Goal: Task Accomplishment & Management: Manage account settings

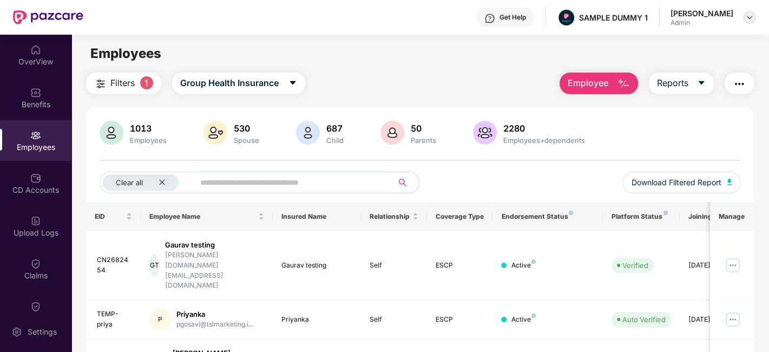
click at [748, 20] on img at bounding box center [749, 17] width 9 height 9
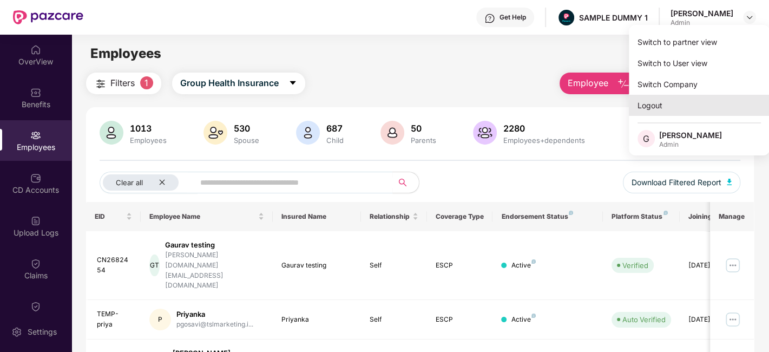
click at [681, 110] on div "Logout" at bounding box center [699, 105] width 141 height 21
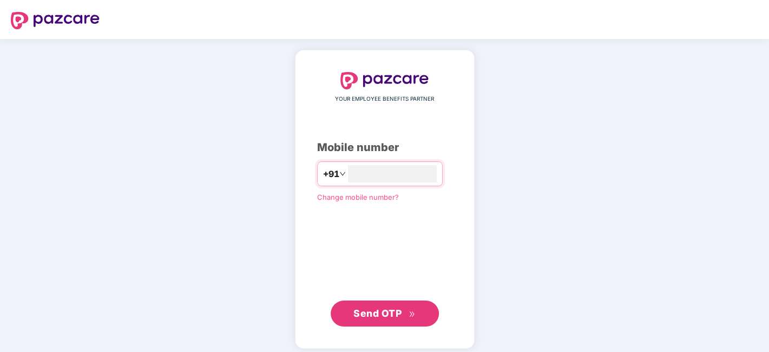
type input "**********"
click at [379, 310] on span "Send OTP" at bounding box center [377, 311] width 48 height 11
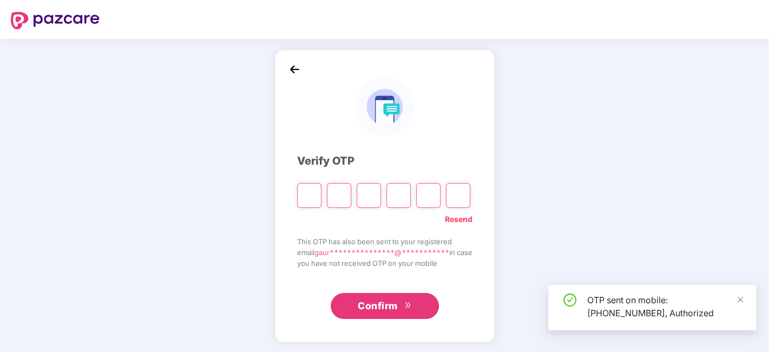
click at [301, 191] on input "Please enter verification code. Digit 1" at bounding box center [309, 195] width 24 height 25
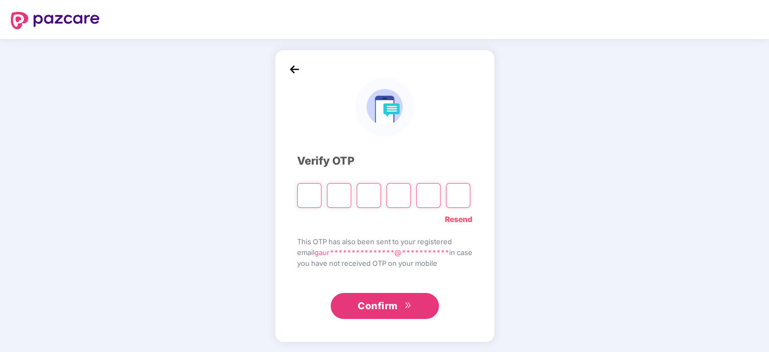
type input "*"
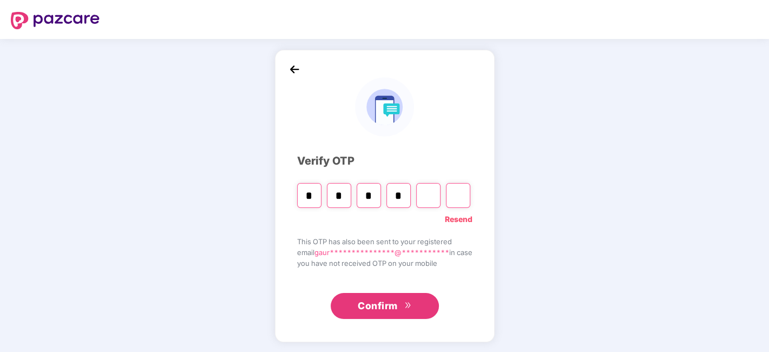
type input "*"
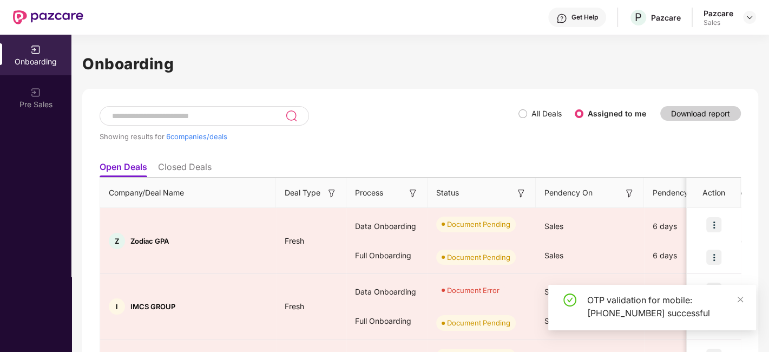
click at [756, 11] on div at bounding box center [749, 17] width 13 height 13
click at [746, 21] on img at bounding box center [749, 17] width 9 height 9
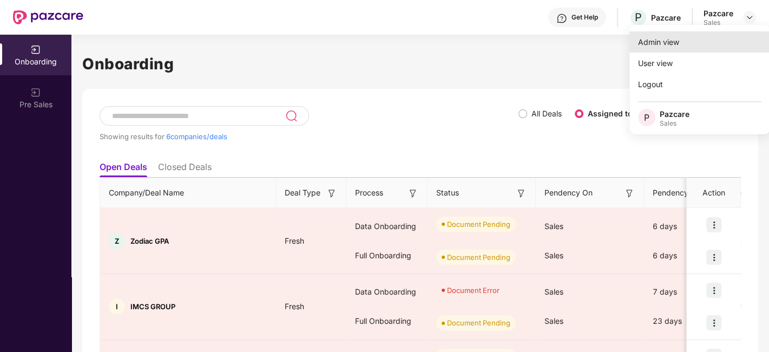
click at [679, 45] on div "Admin view" at bounding box center [699, 41] width 141 height 21
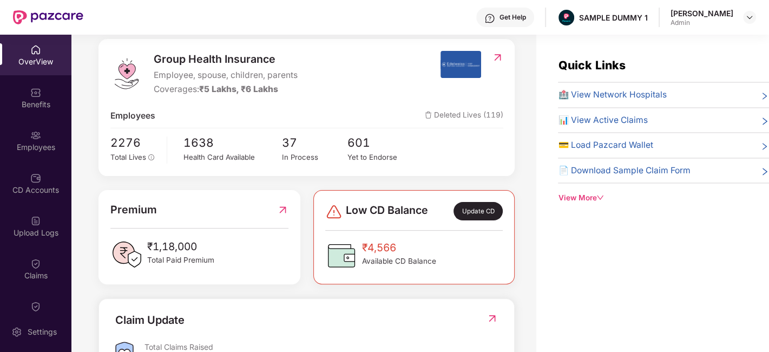
scroll to position [246, 0]
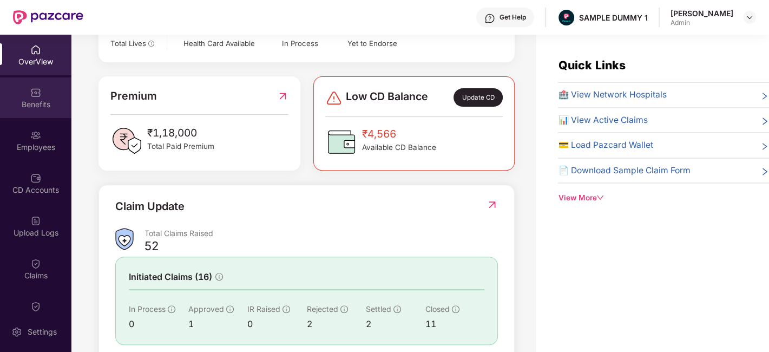
click at [32, 89] on img at bounding box center [35, 92] width 11 height 11
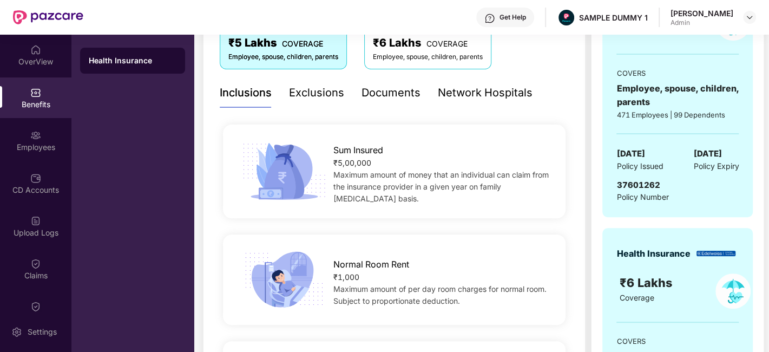
scroll to position [196, 0]
click at [386, 88] on div "Documents" at bounding box center [391, 92] width 59 height 17
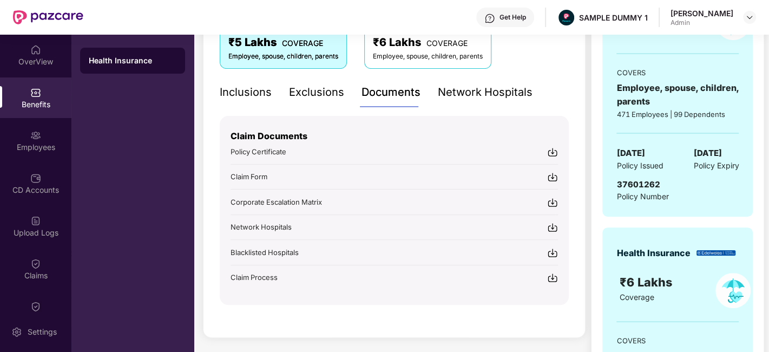
click at [554, 152] on img at bounding box center [552, 152] width 11 height 11
click at [257, 95] on div "Inclusions" at bounding box center [246, 92] width 52 height 17
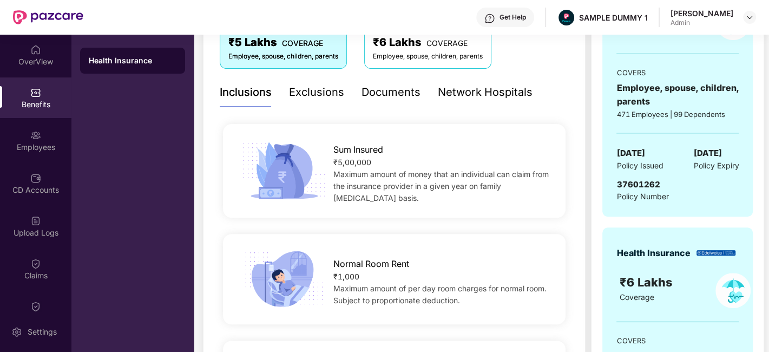
click at [294, 95] on div "Exclusions" at bounding box center [316, 92] width 55 height 17
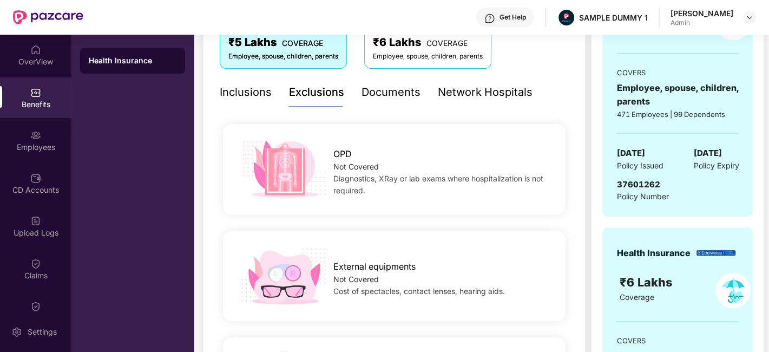
click at [254, 93] on div "Inclusions" at bounding box center [246, 92] width 52 height 17
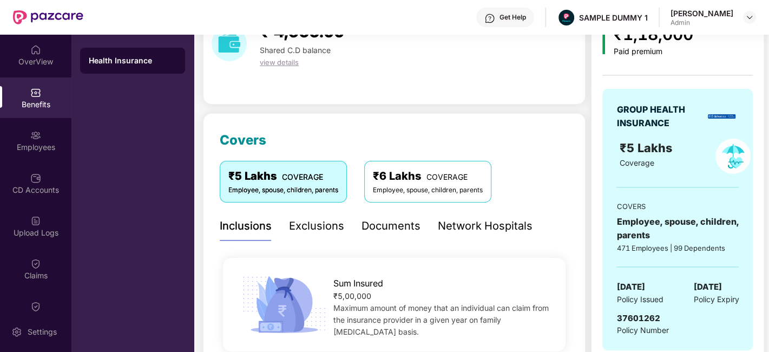
scroll to position [0, 0]
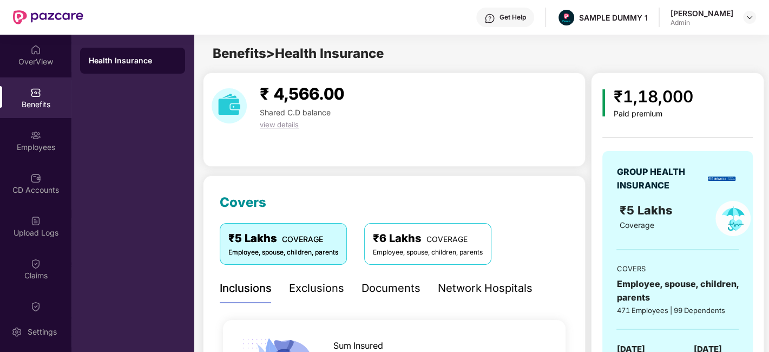
click at [322, 283] on div "Exclusions" at bounding box center [316, 288] width 55 height 17
click at [403, 291] on div "Documents" at bounding box center [391, 288] width 59 height 17
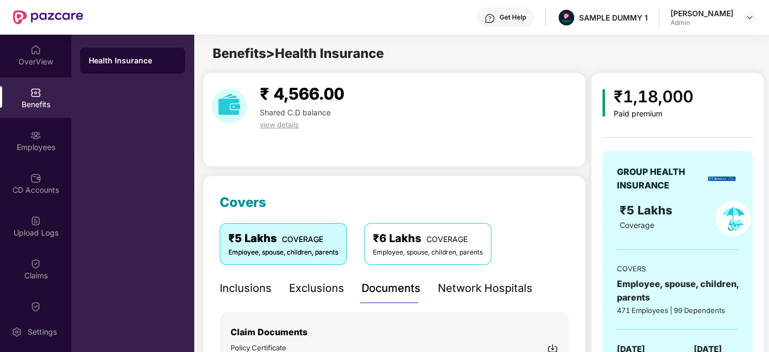
scroll to position [208, 0]
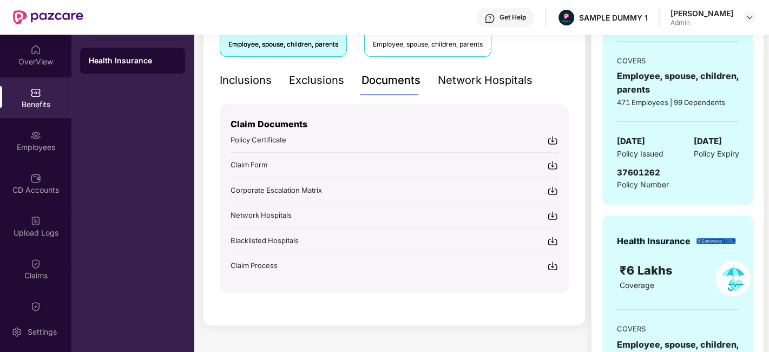
click at [549, 165] on img at bounding box center [552, 165] width 11 height 11
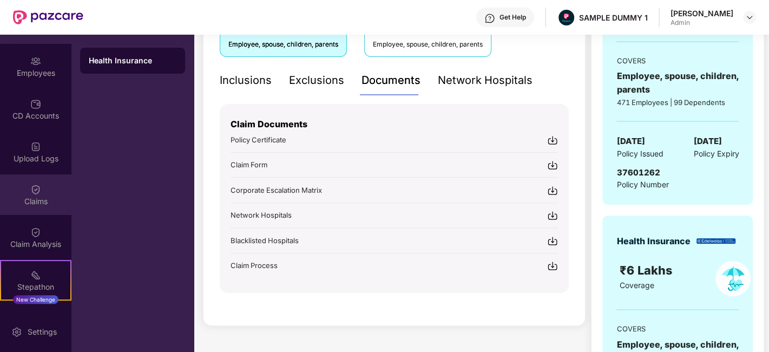
click at [18, 206] on div "Claims" at bounding box center [35, 201] width 71 height 11
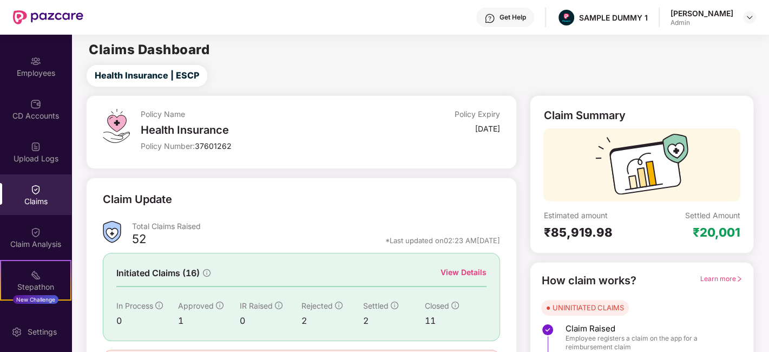
click at [475, 271] on div "View Details" at bounding box center [464, 272] width 46 height 12
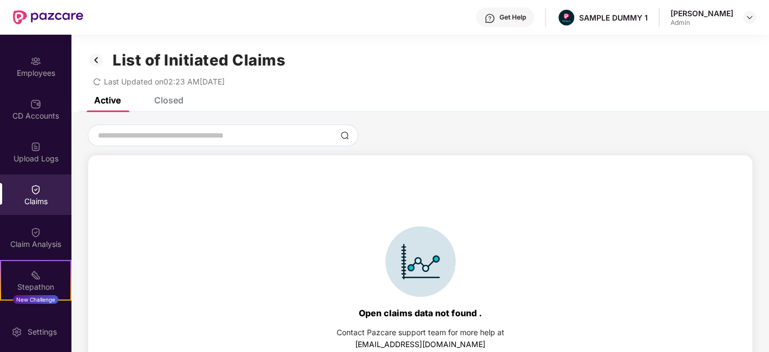
click at [168, 103] on div "Closed" at bounding box center [168, 100] width 29 height 11
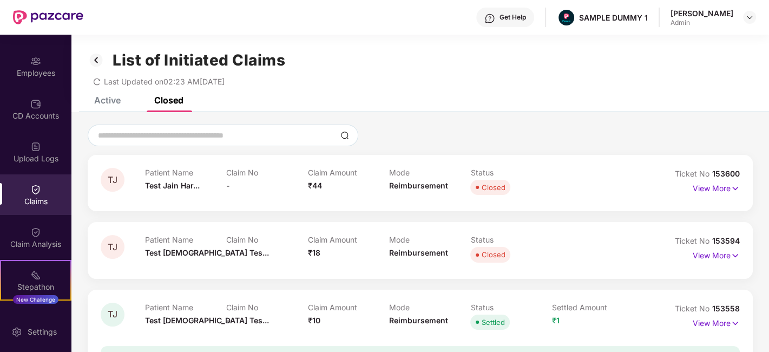
click at [34, 191] on img at bounding box center [35, 189] width 11 height 11
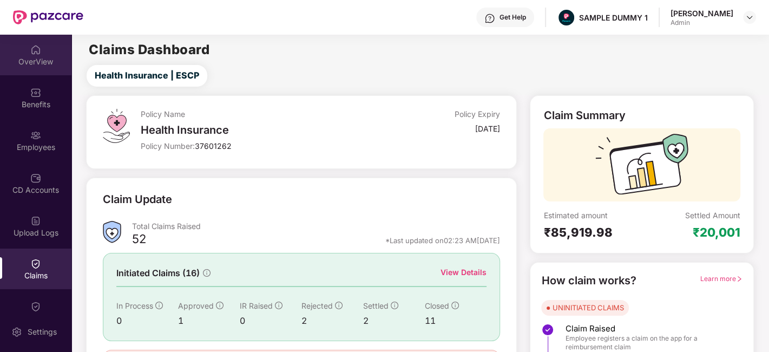
click at [31, 49] on img at bounding box center [35, 49] width 11 height 11
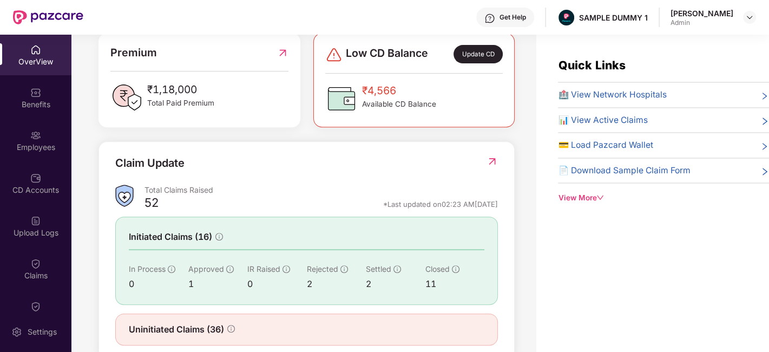
scroll to position [291, 0]
click at [490, 155] on img at bounding box center [492, 160] width 11 height 11
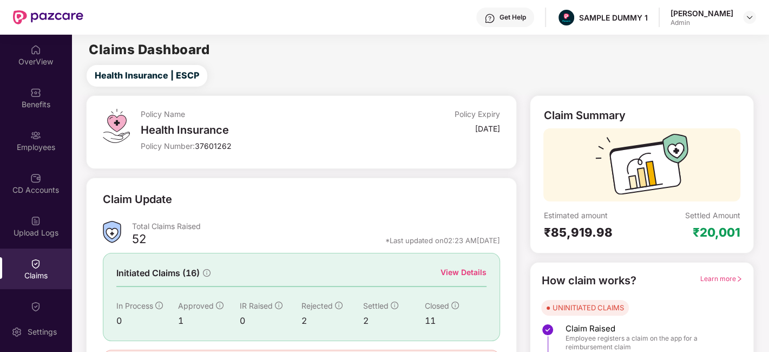
click at [468, 272] on div "View Details" at bounding box center [464, 272] width 46 height 12
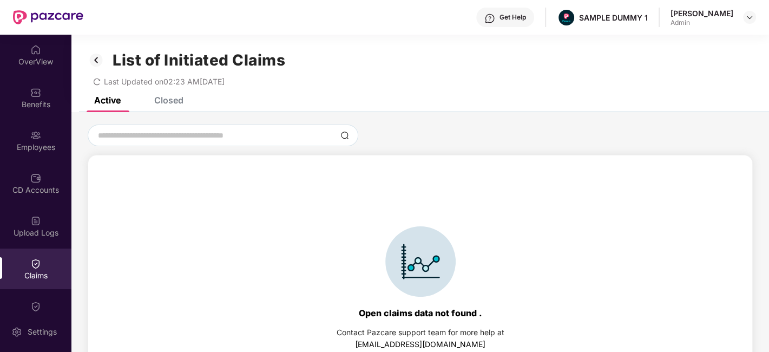
click at [167, 95] on div "List of Initiated Claims Last Updated on 02:23 AM[DATE]" at bounding box center [420, 66] width 698 height 62
click at [167, 100] on div "Closed" at bounding box center [168, 100] width 29 height 11
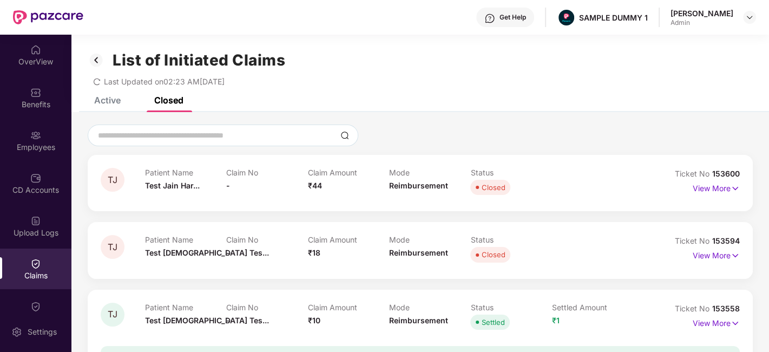
scroll to position [140, 0]
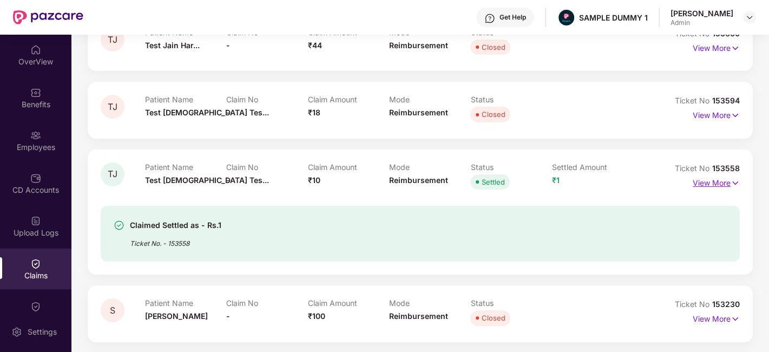
click at [714, 181] on p "View More" at bounding box center [716, 181] width 47 height 15
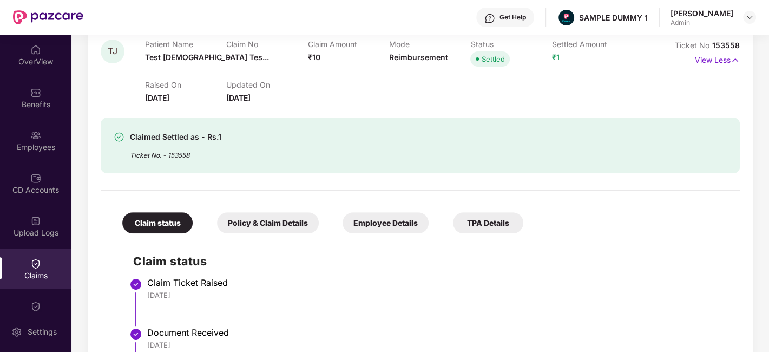
scroll to position [0, 0]
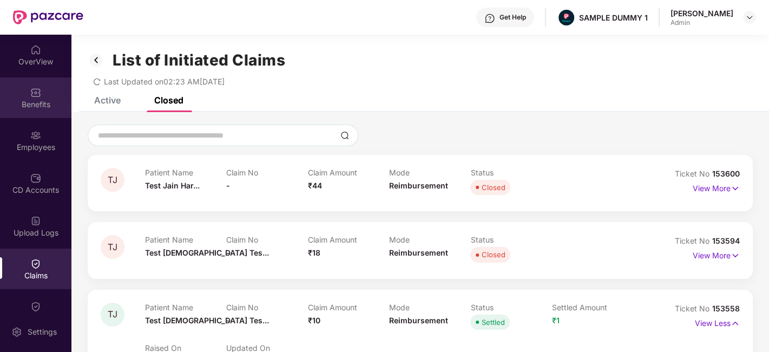
click at [26, 93] on div "Benefits" at bounding box center [35, 97] width 71 height 41
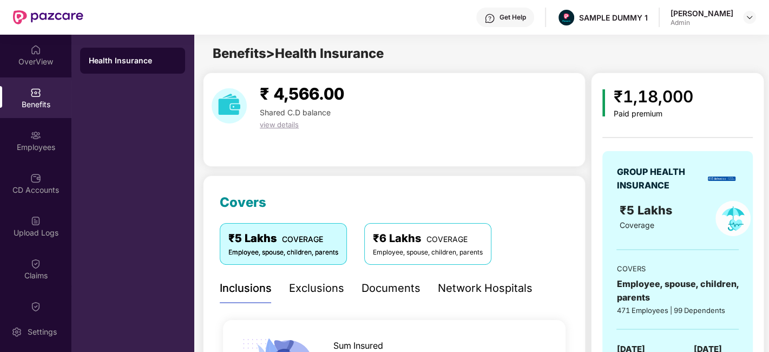
click at [382, 296] on div "Documents" at bounding box center [391, 288] width 59 height 30
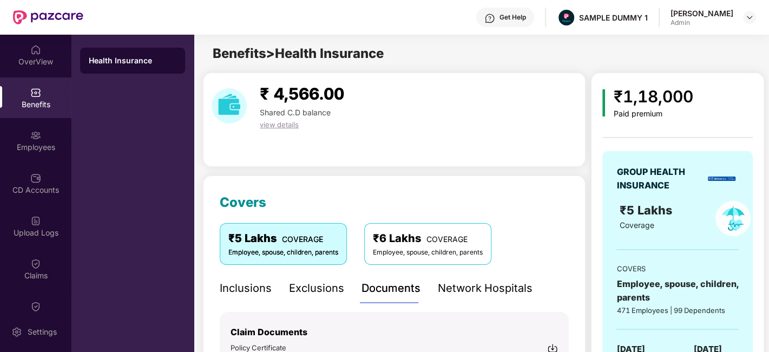
scroll to position [127, 0]
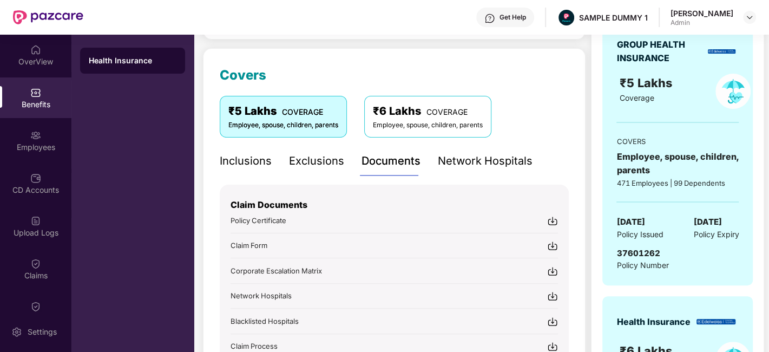
click at [553, 276] on div "Claim Documents Policy Certificate Claim Form Corporate Escalation Matrix Netwo…" at bounding box center [394, 268] width 327 height 167
click at [516, 22] on div "Get Help" at bounding box center [505, 17] width 58 height 19
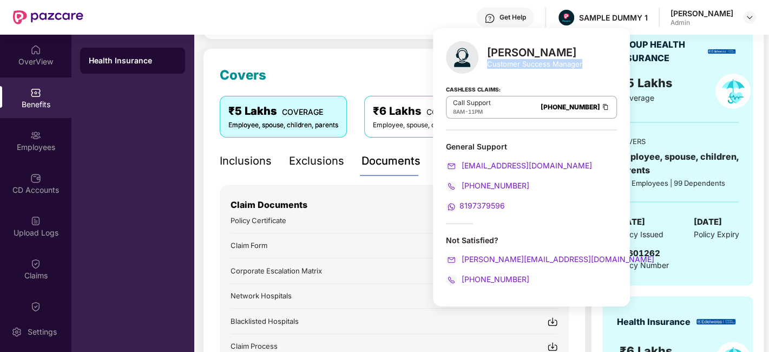
drag, startPoint x: 489, startPoint y: 62, endPoint x: 582, endPoint y: 69, distance: 93.9
click at [582, 69] on div "[PERSON_NAME] Customer Success Manager Cashless Claims: Call Support 8AM - 11PM…" at bounding box center [531, 167] width 197 height 278
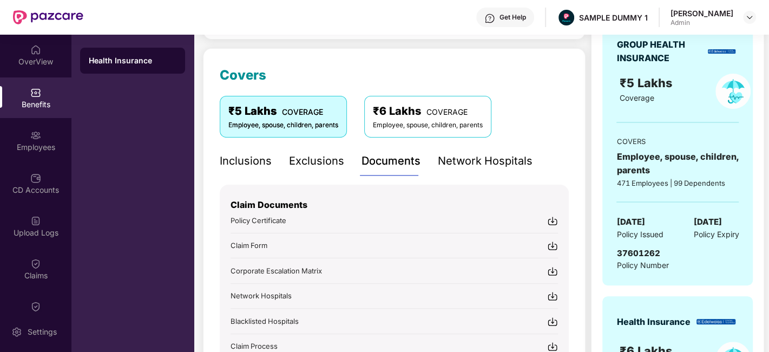
click at [204, 262] on div "Covers ₹5 Lakhs COVERAGE Employee, spouse, children, parents ₹6 Lakhs COVERAGE …" at bounding box center [394, 227] width 383 height 358
click at [554, 268] on img at bounding box center [552, 271] width 11 height 11
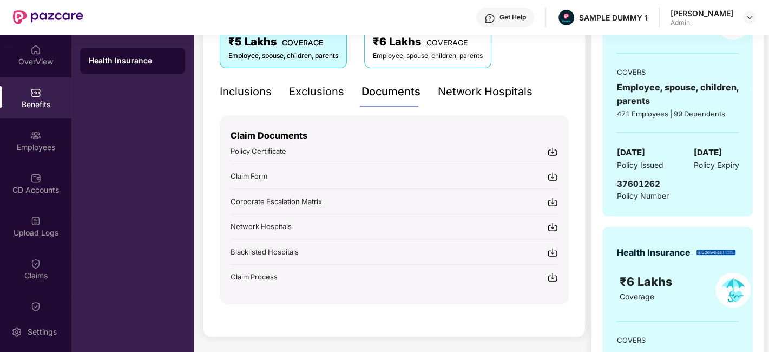
scroll to position [197, 0]
click at [550, 274] on img at bounding box center [552, 276] width 11 height 11
click at [510, 18] on div "Get Help" at bounding box center [513, 17] width 27 height 9
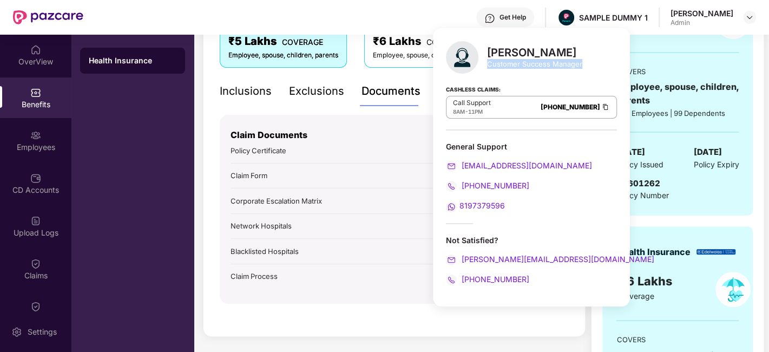
drag, startPoint x: 488, startPoint y: 62, endPoint x: 593, endPoint y: 68, distance: 105.2
click at [593, 68] on div "[PERSON_NAME] Customer Success Manager Cashless Claims: Call Support 8AM - 11PM…" at bounding box center [531, 167] width 197 height 278
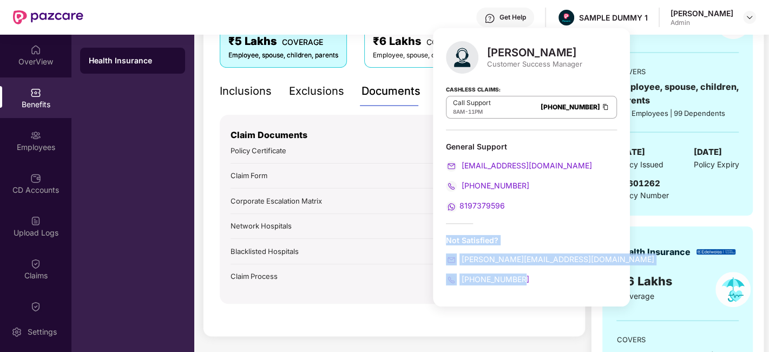
drag, startPoint x: 444, startPoint y: 235, endPoint x: 547, endPoint y: 290, distance: 116.5
click at [547, 290] on div "[PERSON_NAME] Customer Success Manager Cashless Claims: Call Support 8AM - 11PM…" at bounding box center [531, 167] width 197 height 278
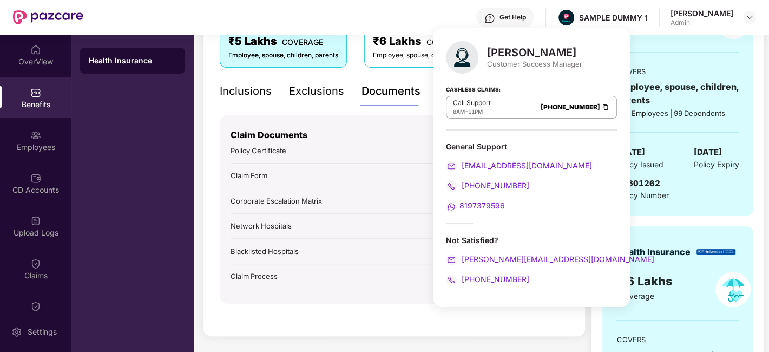
click at [290, 196] on span "Corporate Escalation Matrix" at bounding box center [276, 200] width 91 height 9
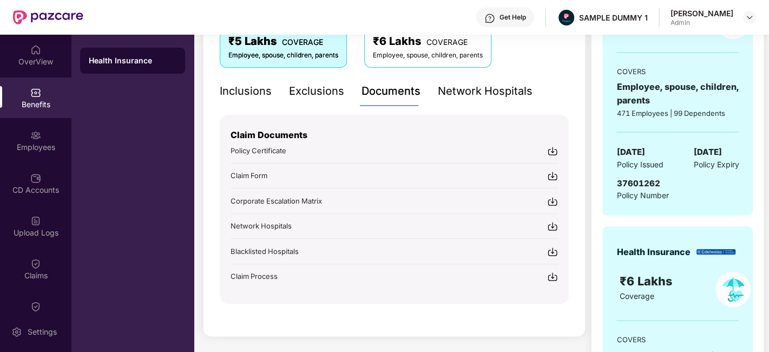
click at [516, 15] on div "Get Help" at bounding box center [513, 17] width 27 height 9
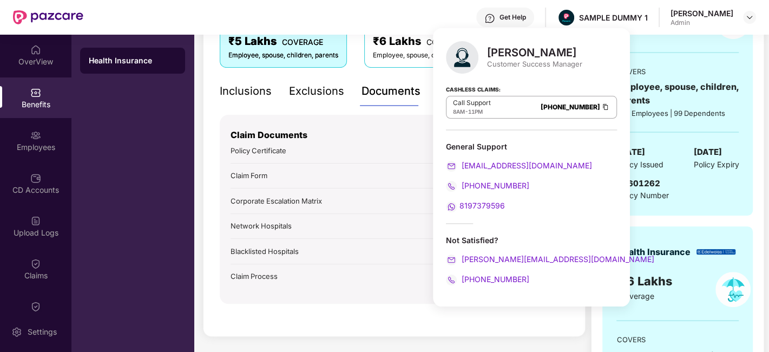
click at [353, 264] on div "Claim Documents Policy Certificate Claim Form Corporate Escalation Matrix Netwo…" at bounding box center [394, 198] width 327 height 167
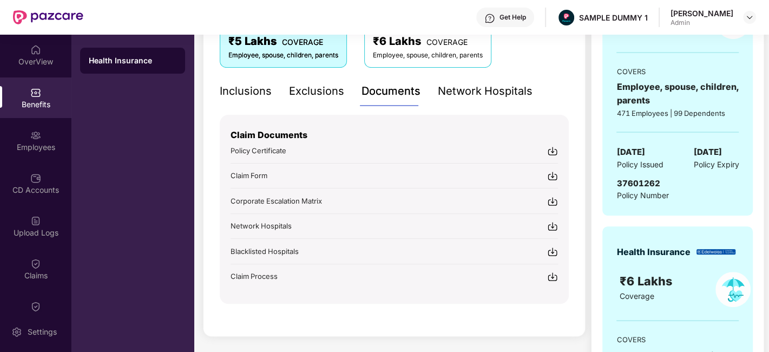
scroll to position [0, 0]
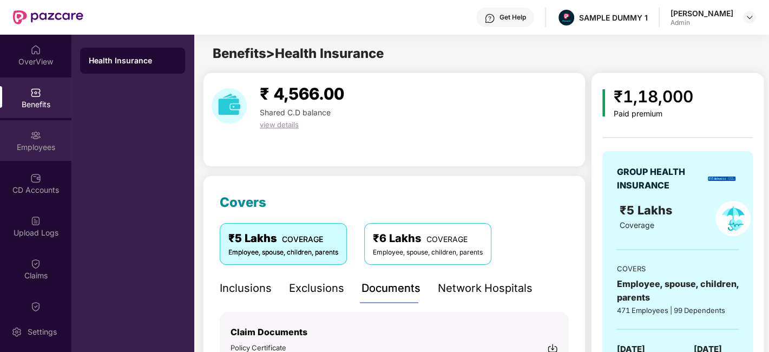
click at [40, 138] on div "Employees" at bounding box center [35, 140] width 71 height 41
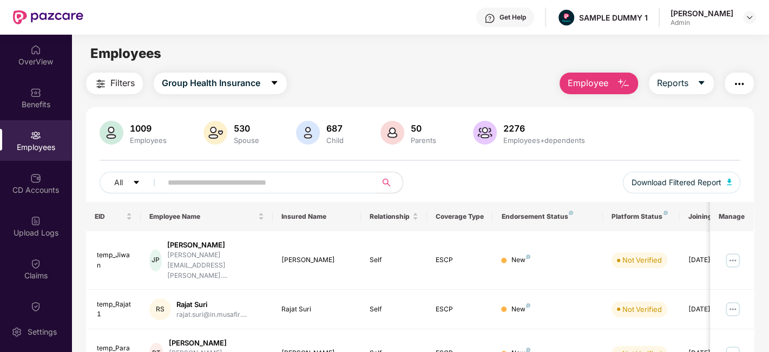
click at [20, 139] on div "Employees" at bounding box center [35, 140] width 71 height 41
click at [616, 78] on button "Employee" at bounding box center [599, 84] width 78 height 22
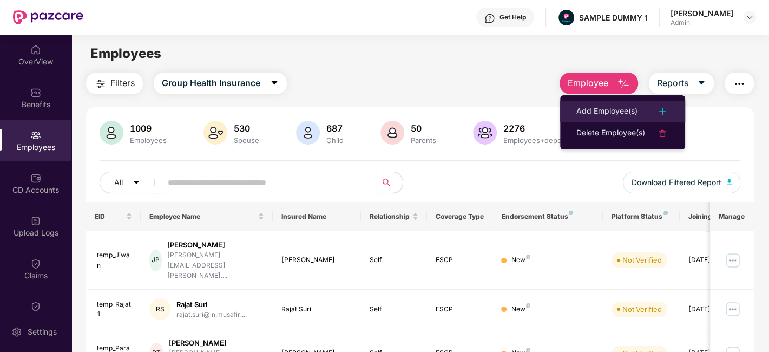
click at [632, 110] on div "Add Employee(s)" at bounding box center [606, 111] width 61 height 13
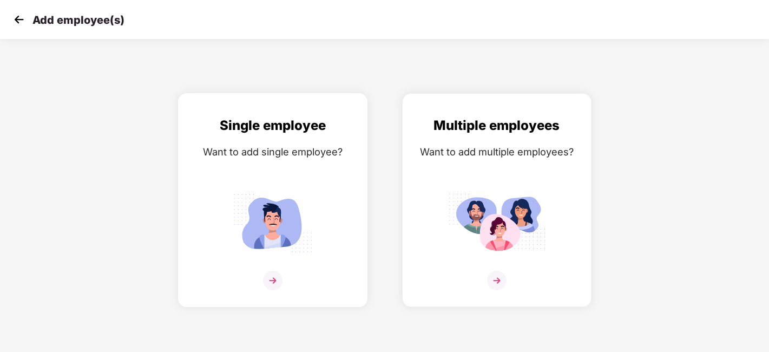
click at [277, 282] on img at bounding box center [272, 280] width 19 height 19
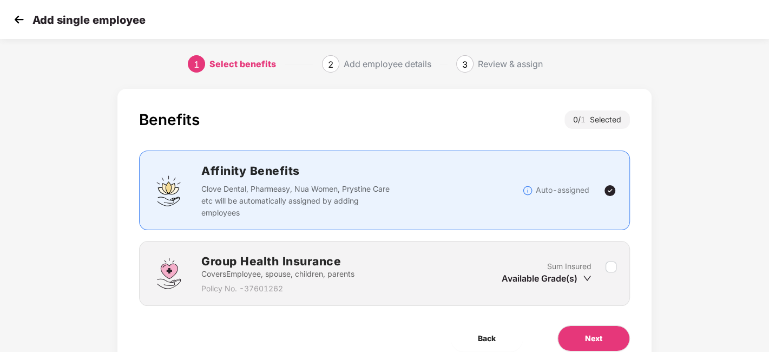
scroll to position [47, 0]
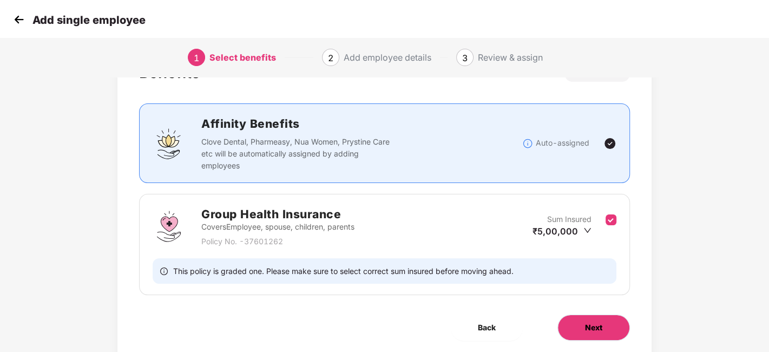
click at [572, 326] on button "Next" at bounding box center [593, 327] width 73 height 26
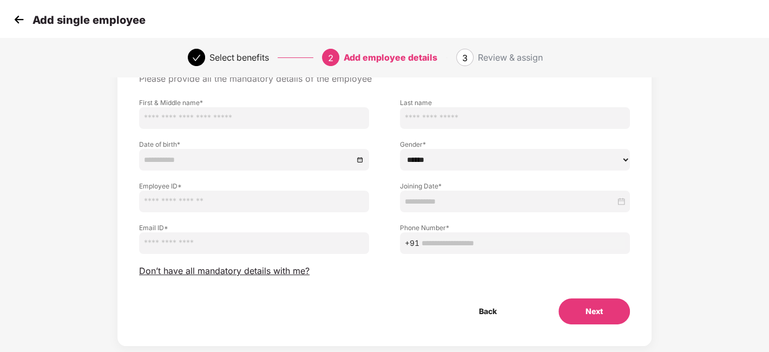
scroll to position [63, 0]
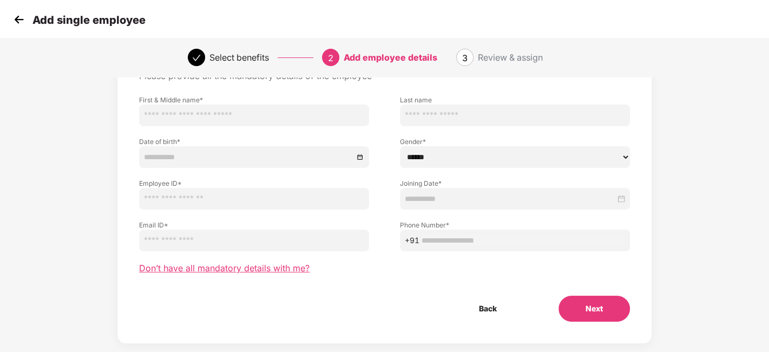
click at [239, 268] on span "Don’t have all mandatory details with me?" at bounding box center [224, 268] width 170 height 11
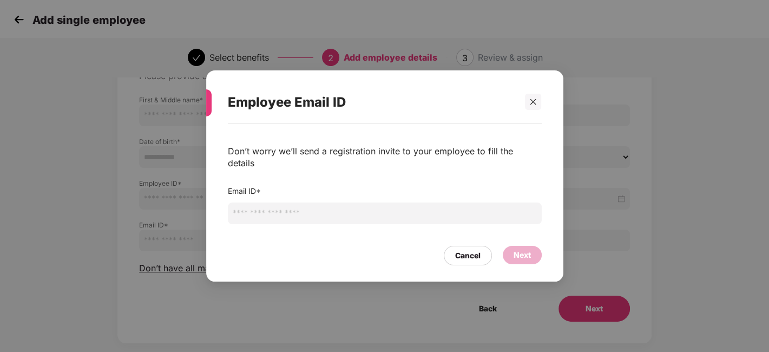
click at [254, 211] on input "email" at bounding box center [385, 213] width 314 height 22
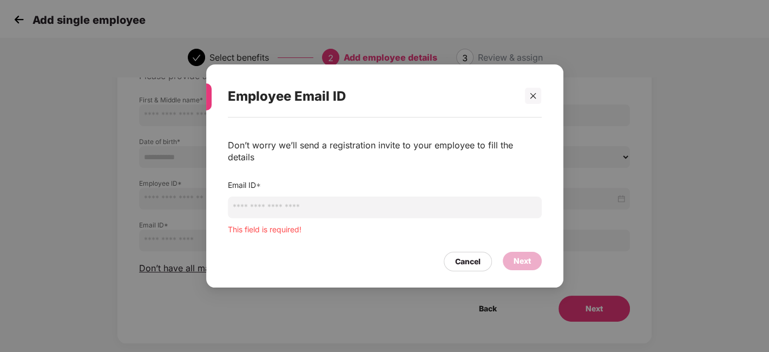
click at [332, 246] on div "Cancel Next" at bounding box center [385, 258] width 314 height 25
click at [246, 203] on input "email" at bounding box center [385, 207] width 314 height 22
click at [530, 104] on div at bounding box center [533, 96] width 16 height 16
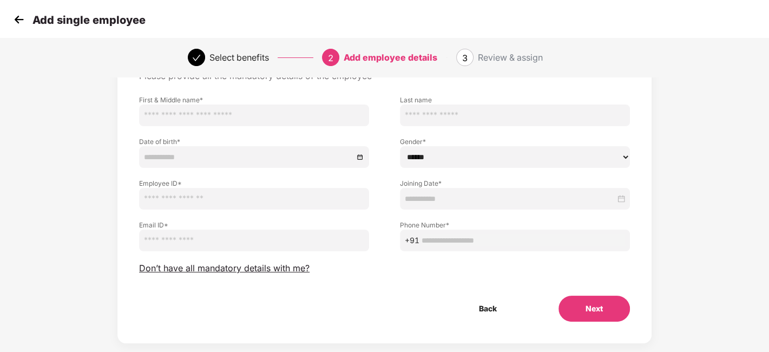
click at [16, 17] on img at bounding box center [19, 19] width 16 height 16
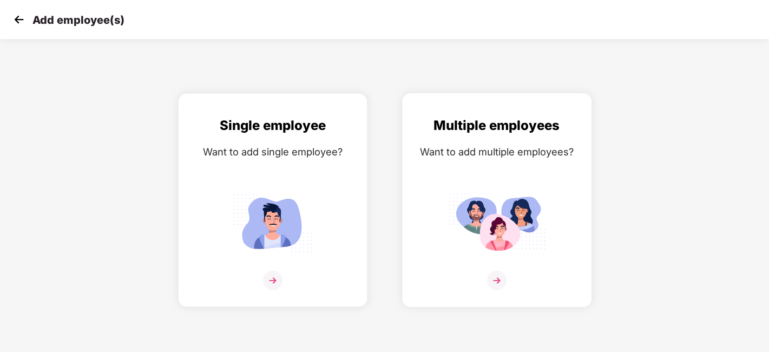
click at [498, 273] on img at bounding box center [496, 280] width 19 height 19
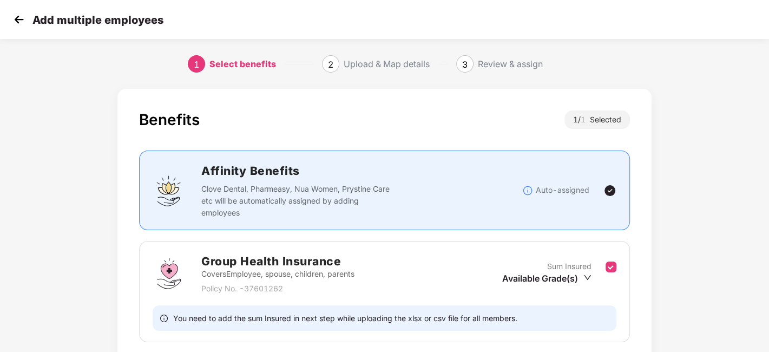
scroll to position [83, 0]
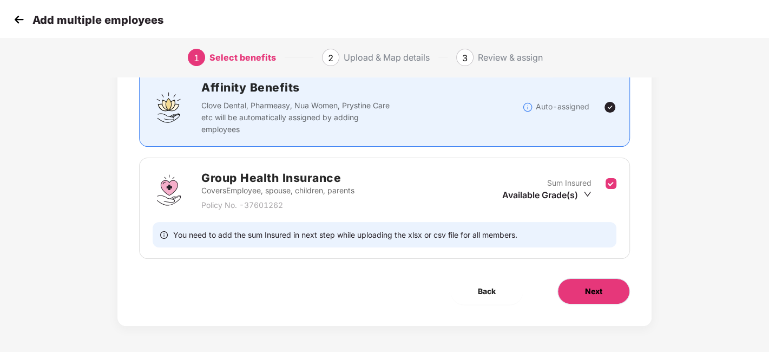
click at [595, 285] on span "Next" at bounding box center [593, 291] width 17 height 12
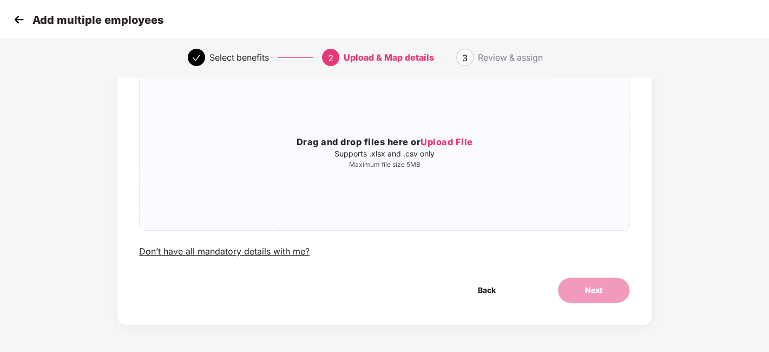
scroll to position [0, 0]
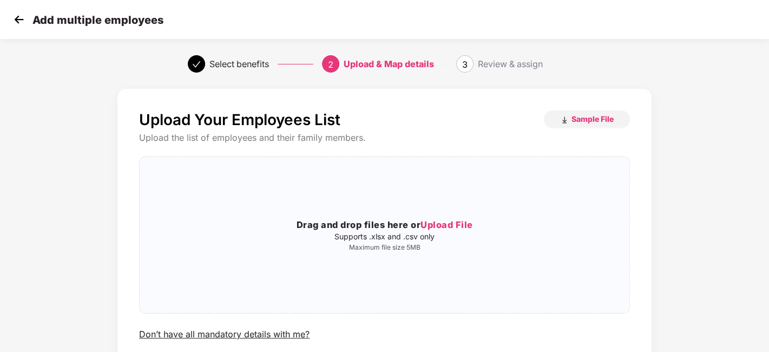
click at [17, 21] on img at bounding box center [19, 19] width 16 height 16
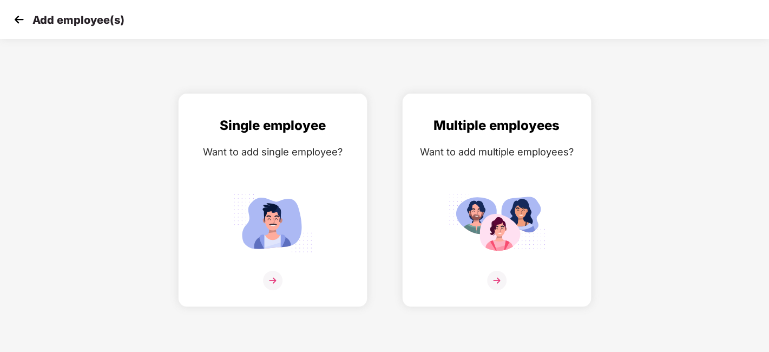
click at [17, 21] on img at bounding box center [19, 19] width 16 height 16
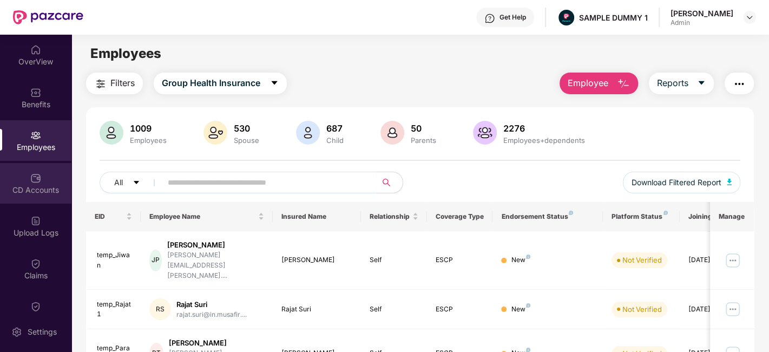
click at [34, 191] on div "CD Accounts" at bounding box center [35, 190] width 71 height 11
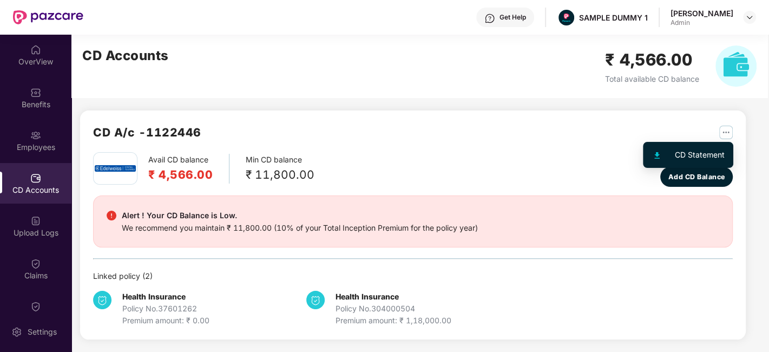
click at [729, 130] on img "button" at bounding box center [726, 133] width 14 height 14
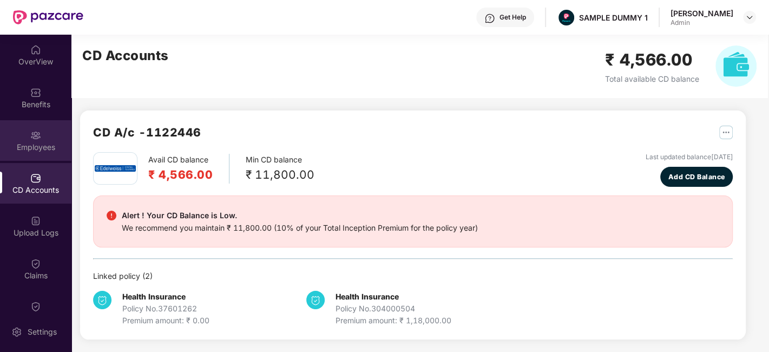
click at [35, 143] on div "Employees" at bounding box center [35, 147] width 71 height 11
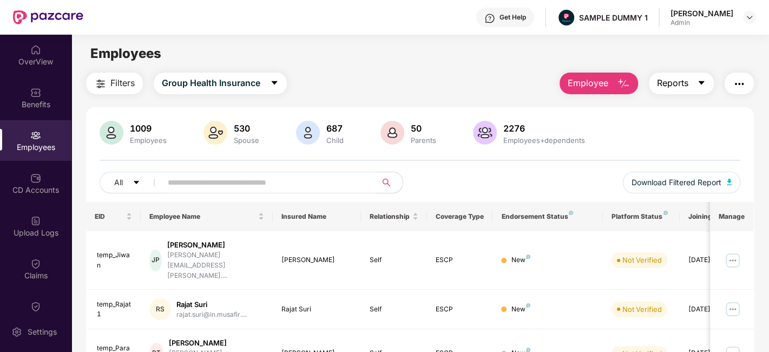
click at [692, 78] on button "Reports" at bounding box center [681, 84] width 65 height 22
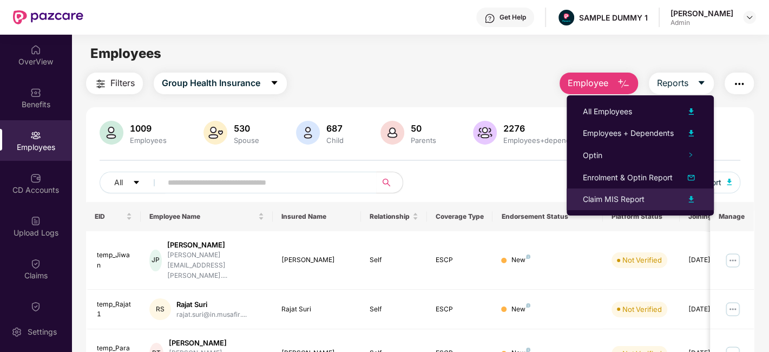
click at [641, 195] on div "Claim MIS Report" at bounding box center [614, 199] width 62 height 12
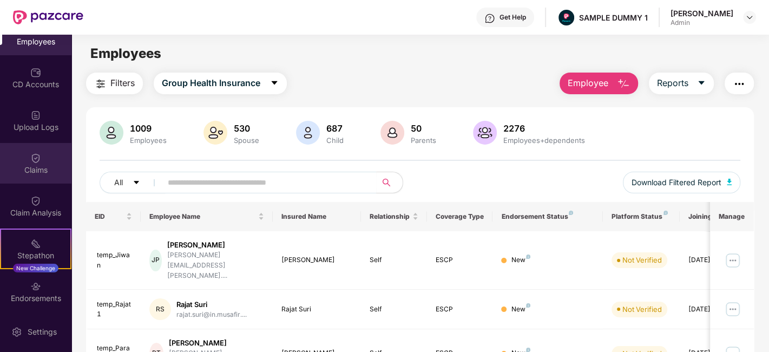
scroll to position [107, 0]
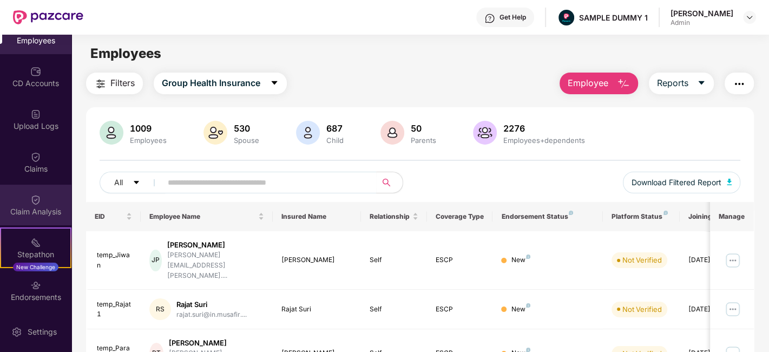
click at [40, 209] on div "Claim Analysis" at bounding box center [35, 211] width 71 height 11
